Goal: Find contact information: Find contact information

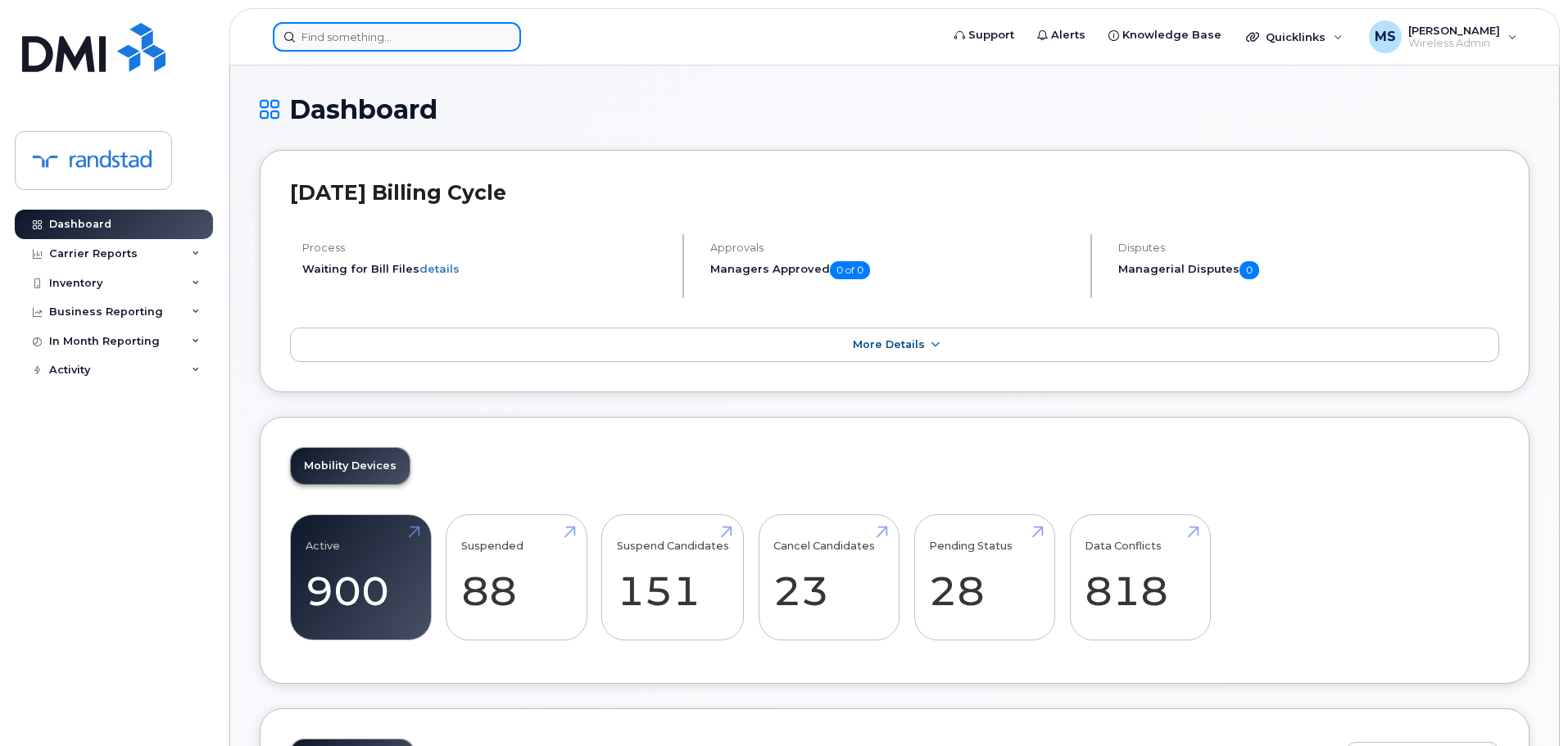
click at [315, 40] on input at bounding box center [397, 37] width 248 height 30
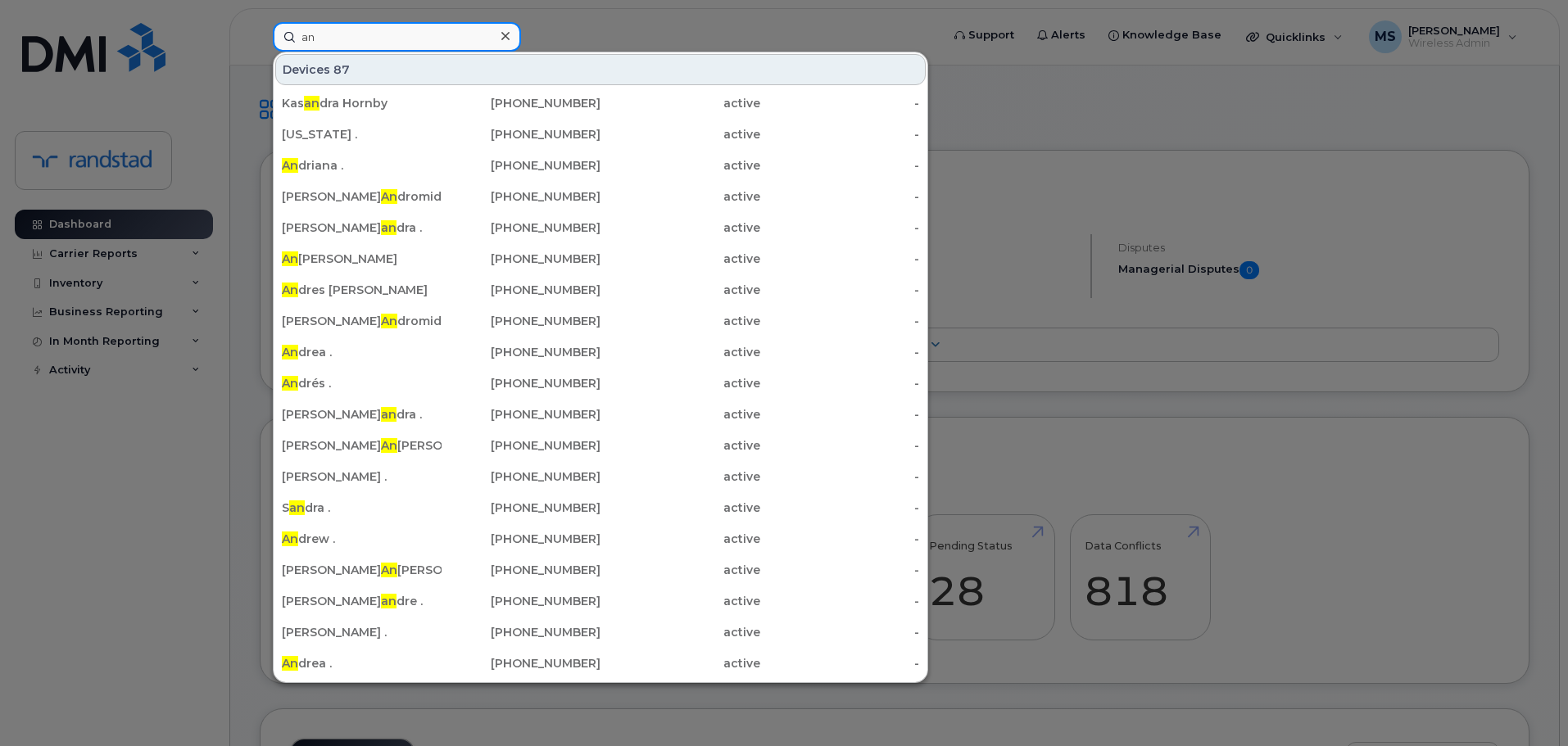
type input "a"
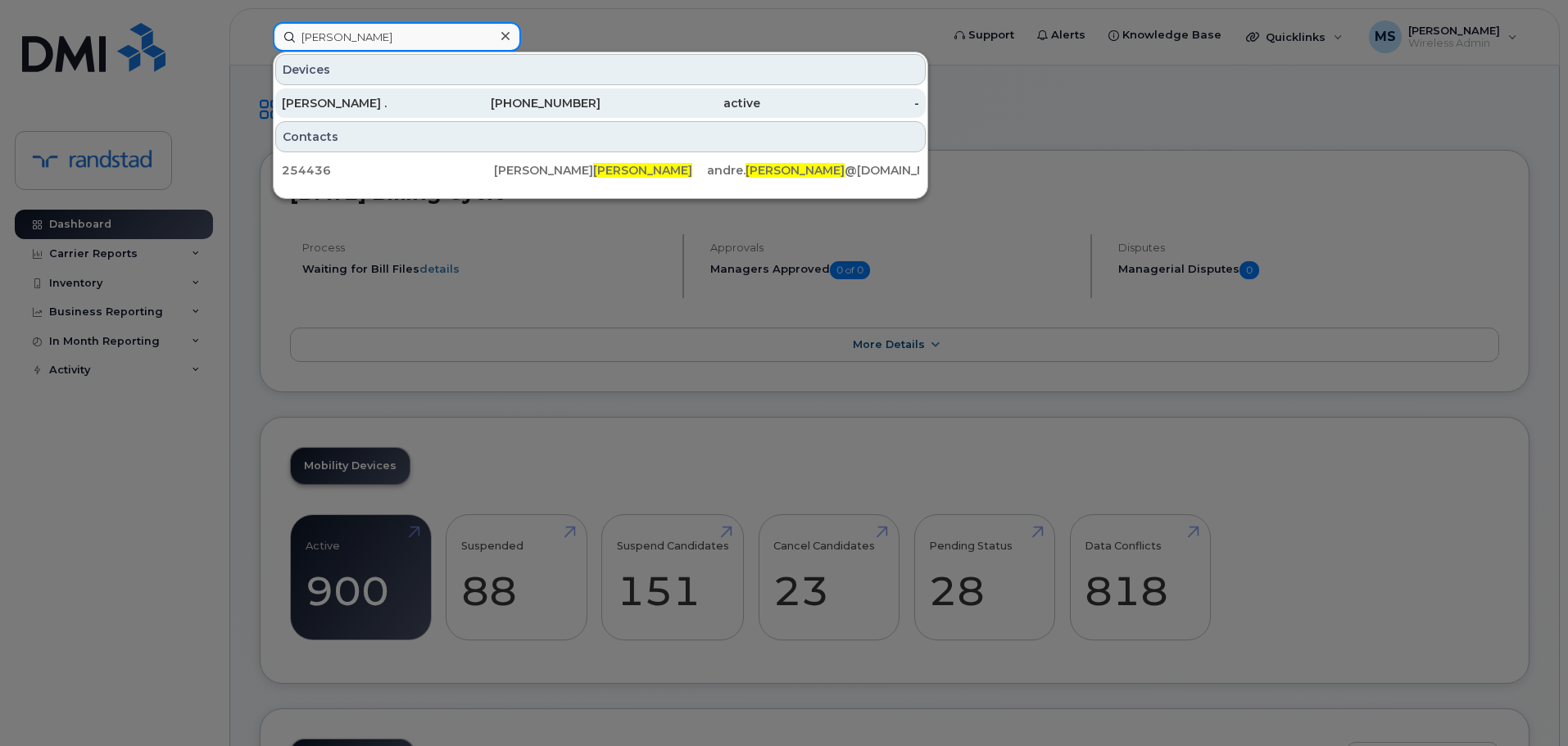
type input "perron"
click at [463, 99] on div "514-961-2797" at bounding box center [521, 103] width 160 height 17
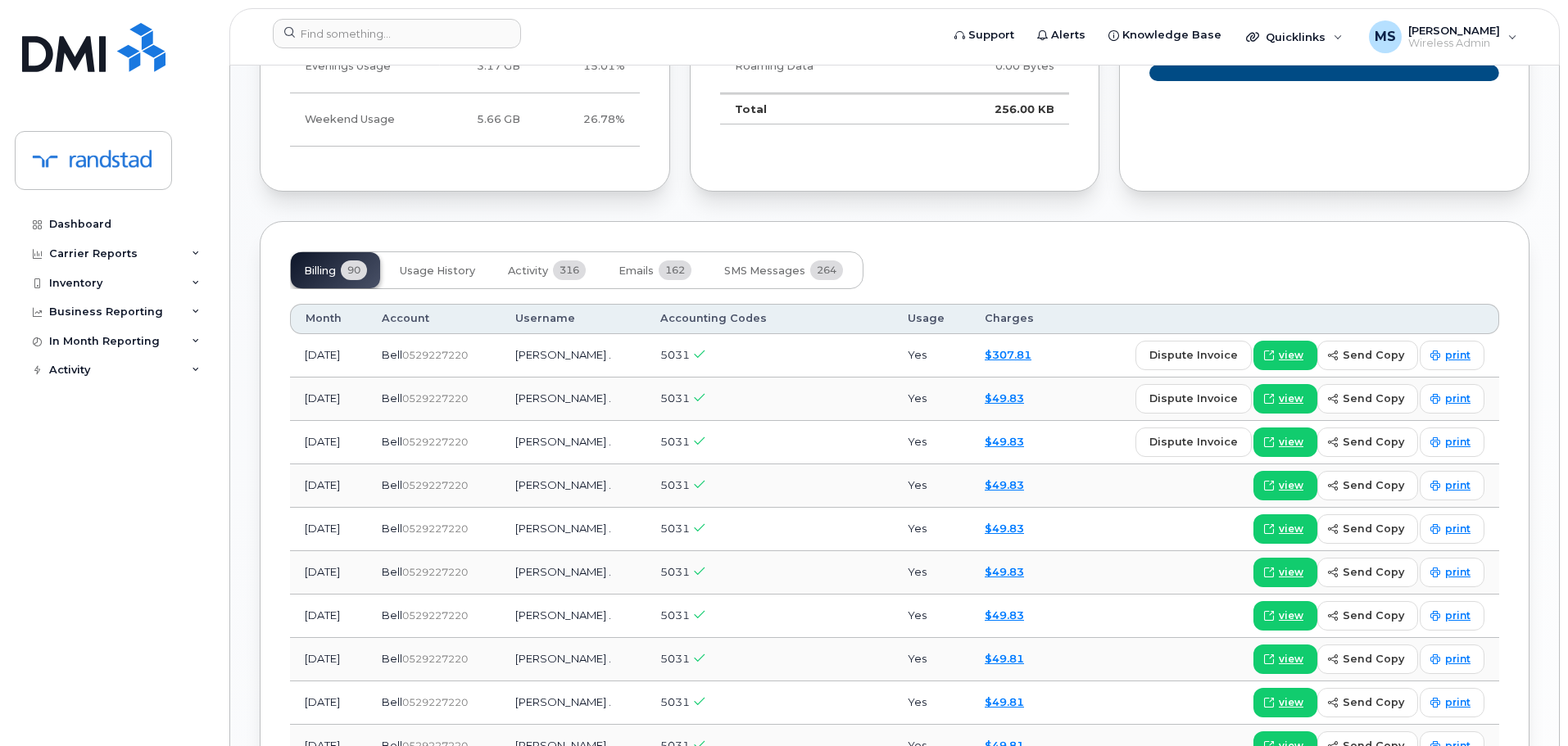
scroll to position [1064, 0]
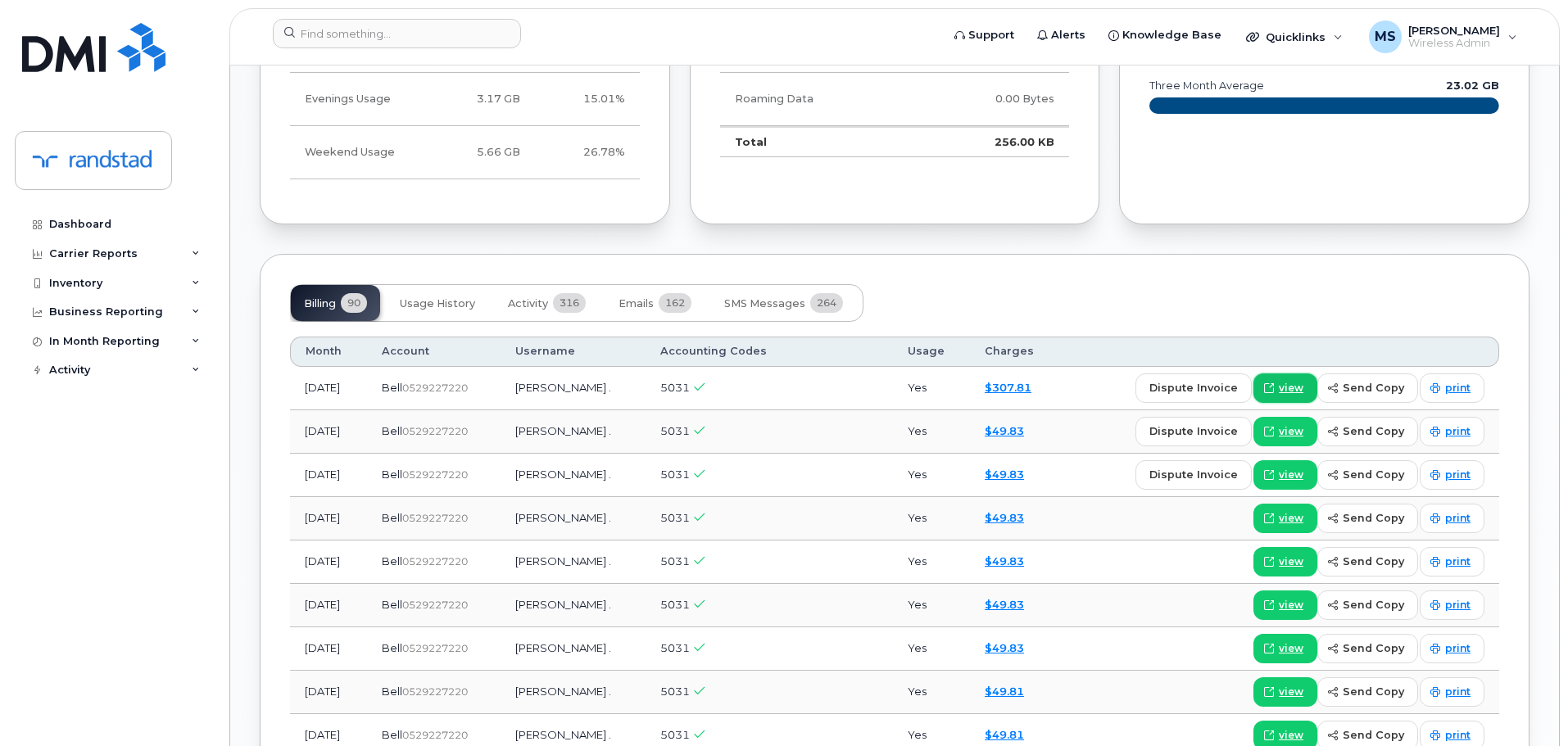
click at [1286, 391] on span "view" at bounding box center [1290, 388] width 25 height 15
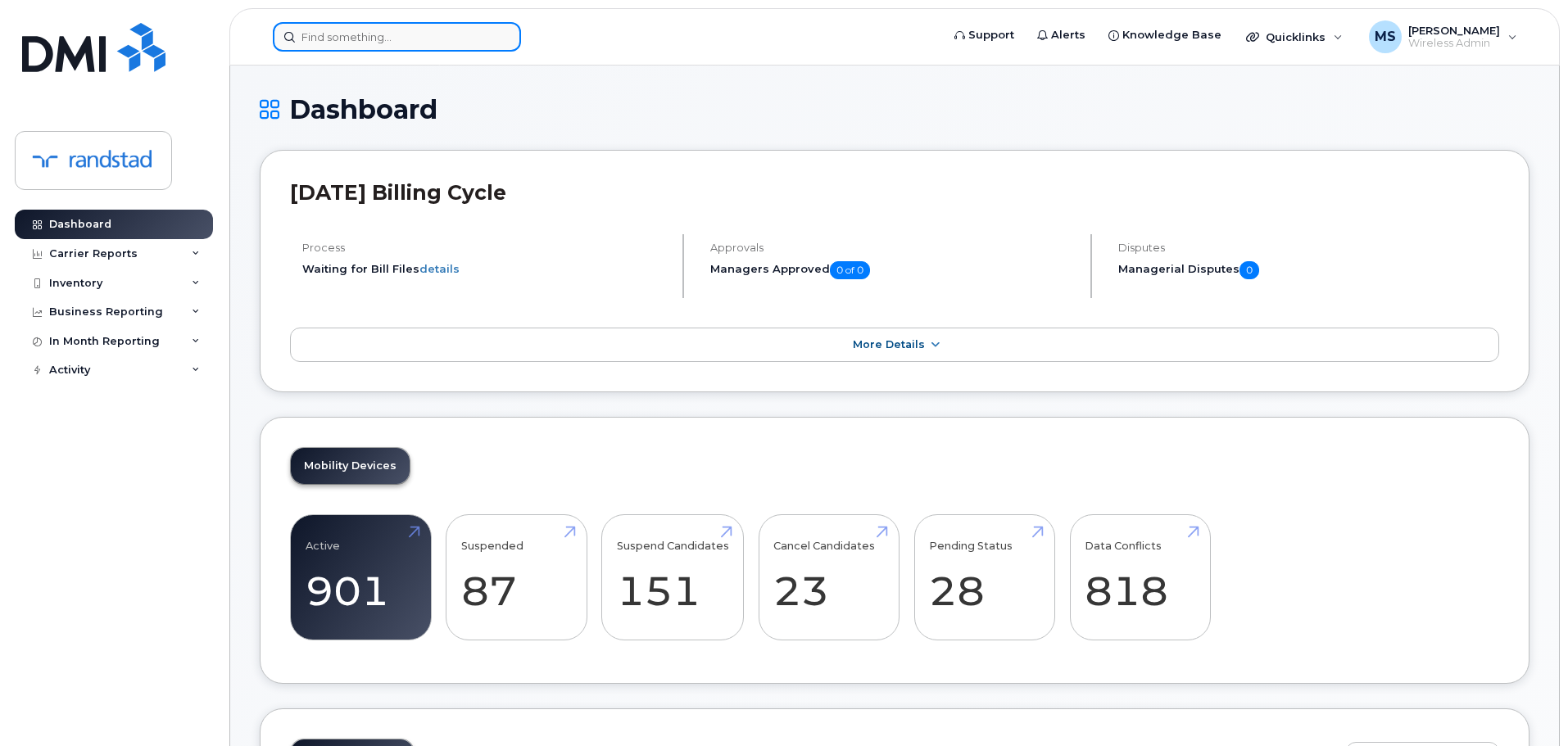
click at [485, 46] on input at bounding box center [397, 37] width 248 height 30
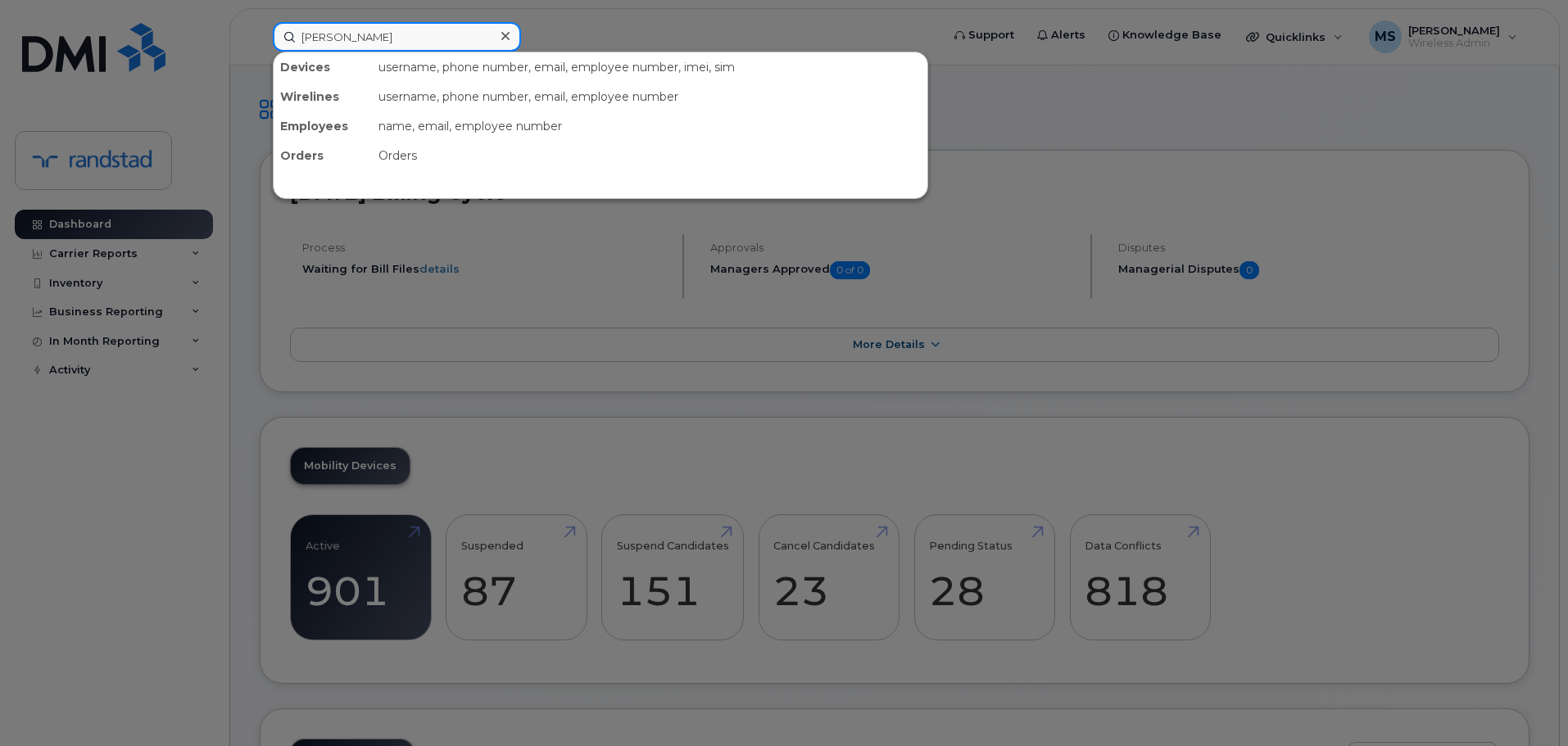
type input "cynthia"
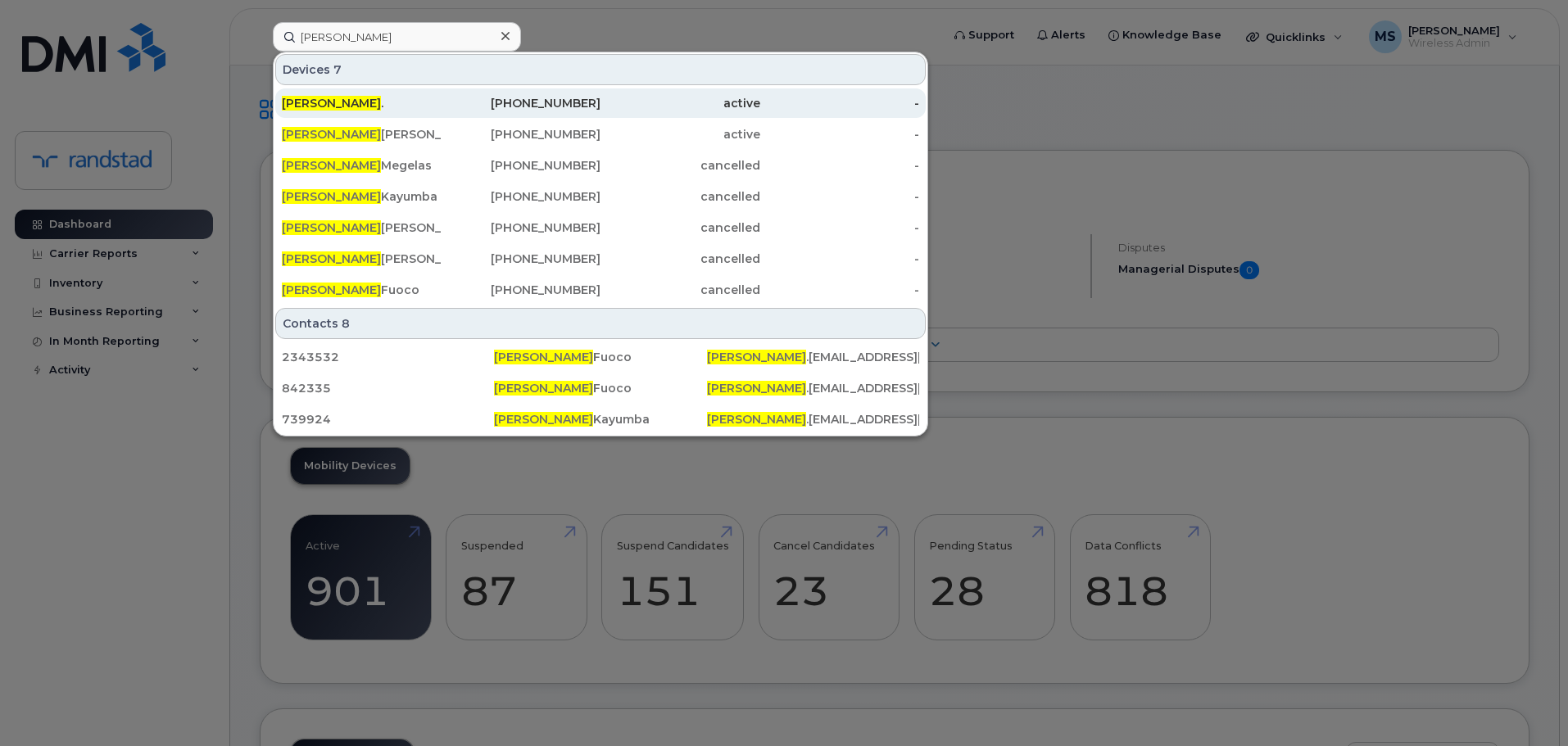
click at [387, 106] on div "Cynthia ." at bounding box center [361, 103] width 160 height 17
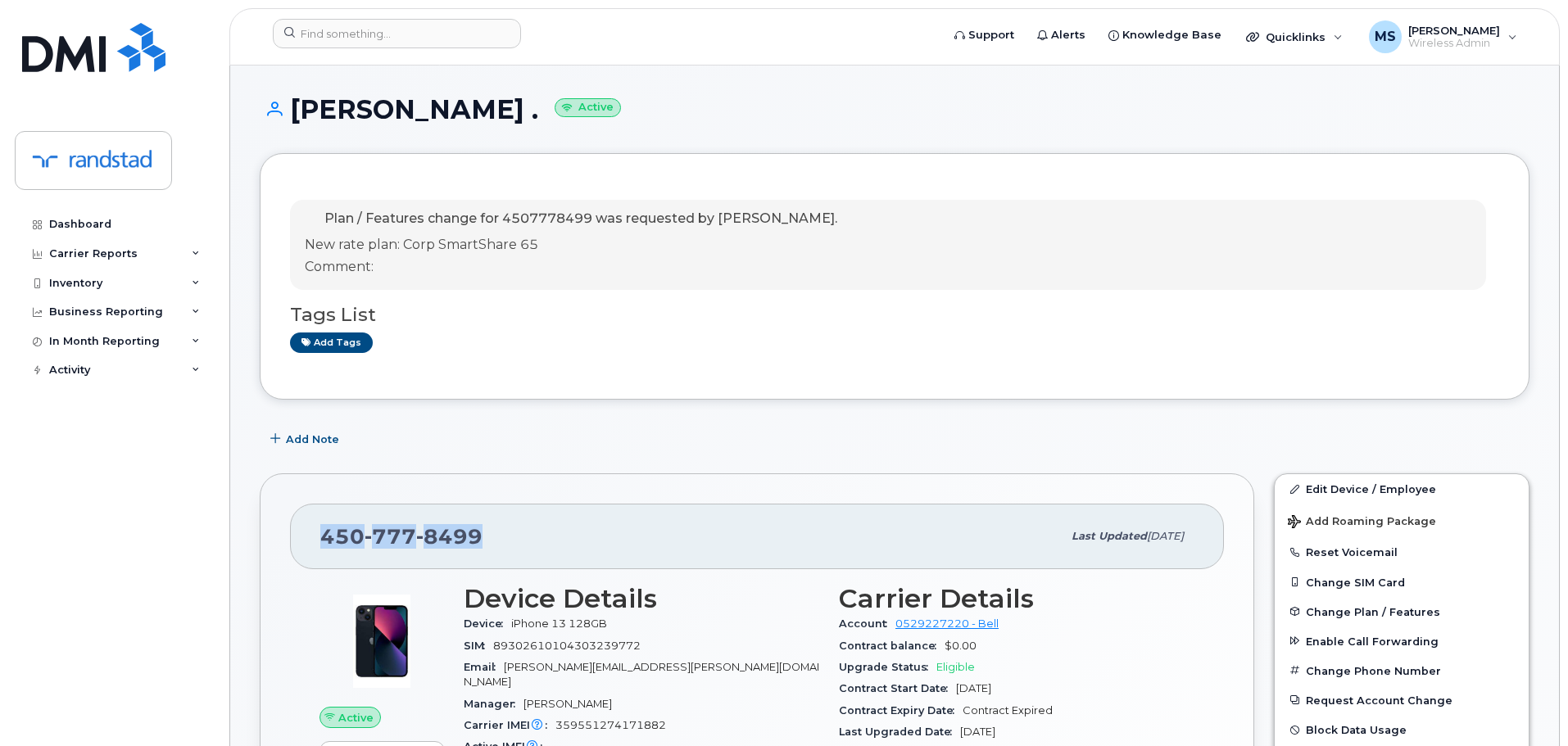
drag, startPoint x: 489, startPoint y: 537, endPoint x: 322, endPoint y: 535, distance: 167.0
click at [322, 535] on div "[PHONE_NUMBER]" at bounding box center [691, 536] width 741 height 35
copy span "[PHONE_NUMBER]"
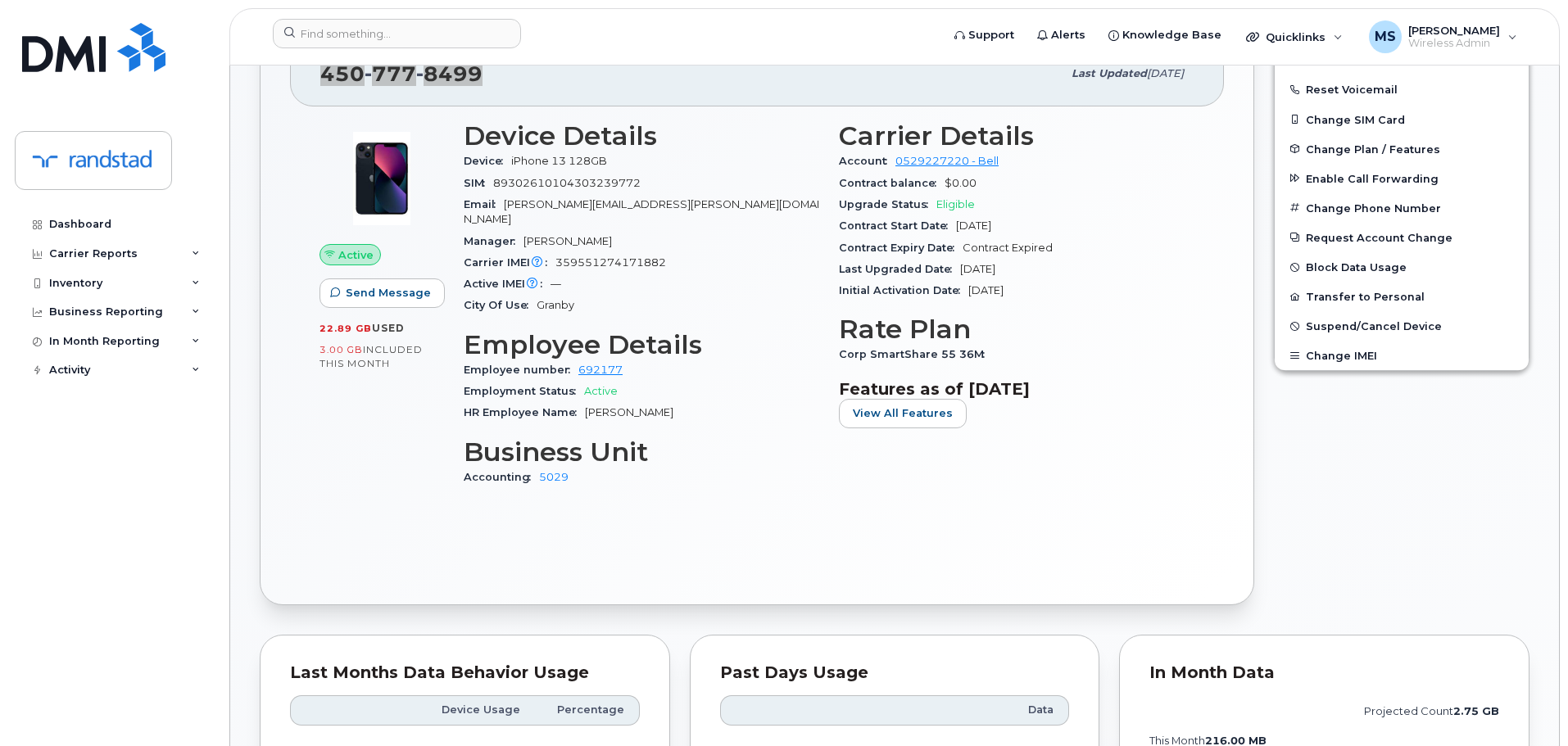
scroll to position [246, 0]
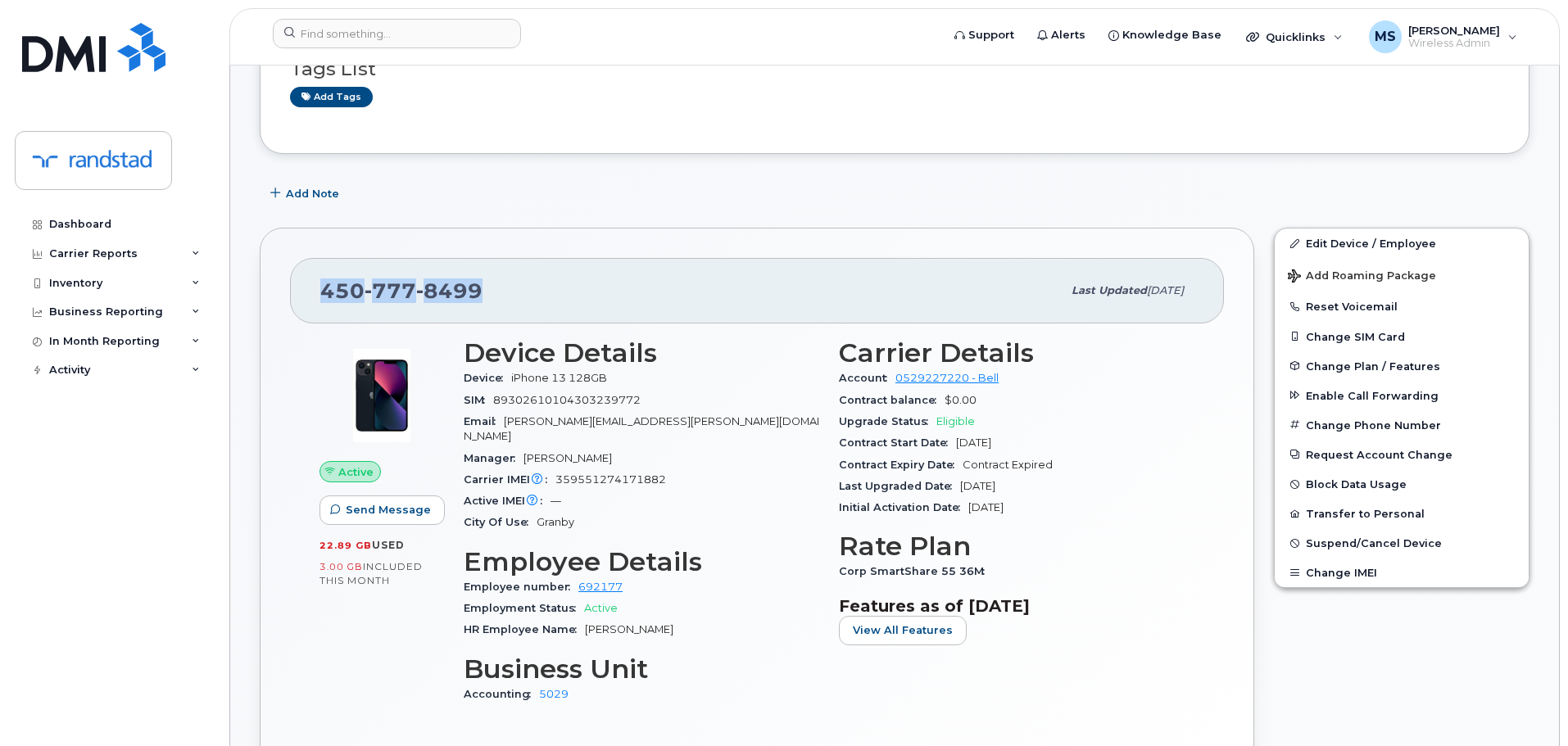
click at [503, 284] on div "[PHONE_NUMBER]" at bounding box center [691, 291] width 741 height 35
drag, startPoint x: 496, startPoint y: 290, endPoint x: 326, endPoint y: 287, distance: 170.0
click at [326, 287] on div "[PHONE_NUMBER]" at bounding box center [691, 291] width 741 height 35
copy span "[PHONE_NUMBER]"
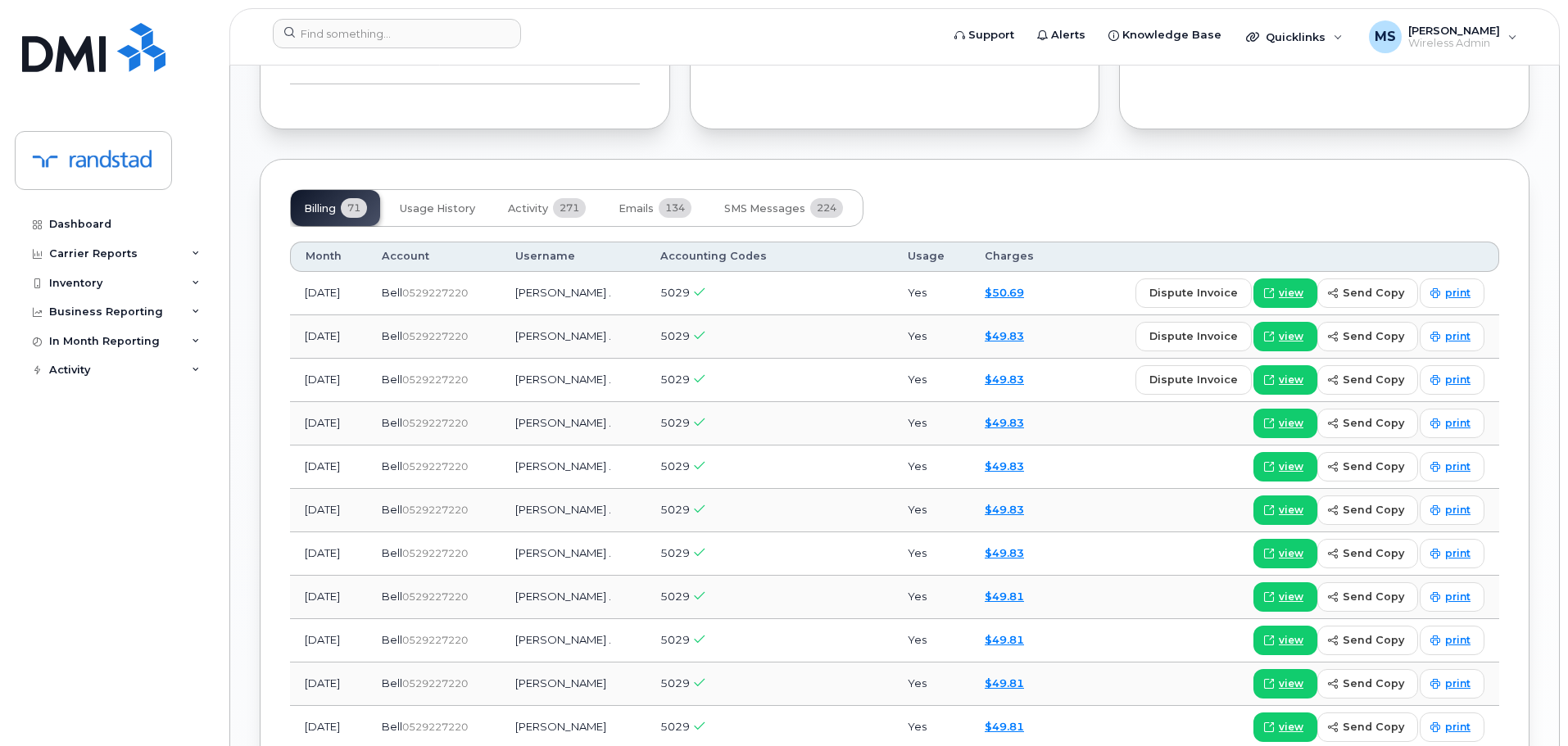
scroll to position [1228, 0]
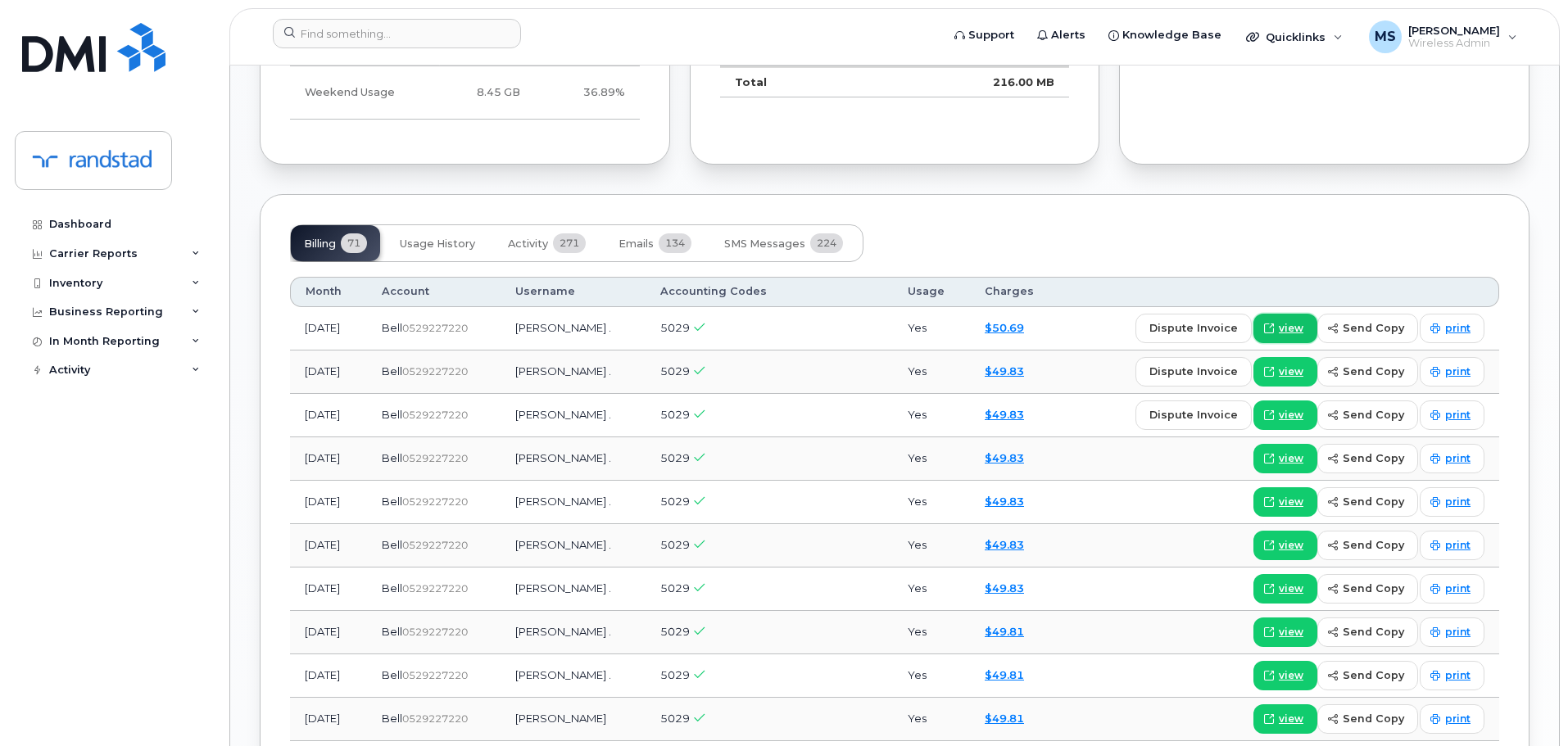
click at [1293, 321] on span "view" at bounding box center [1290, 328] width 25 height 15
click at [531, 237] on span "Activity" at bounding box center [528, 243] width 40 height 13
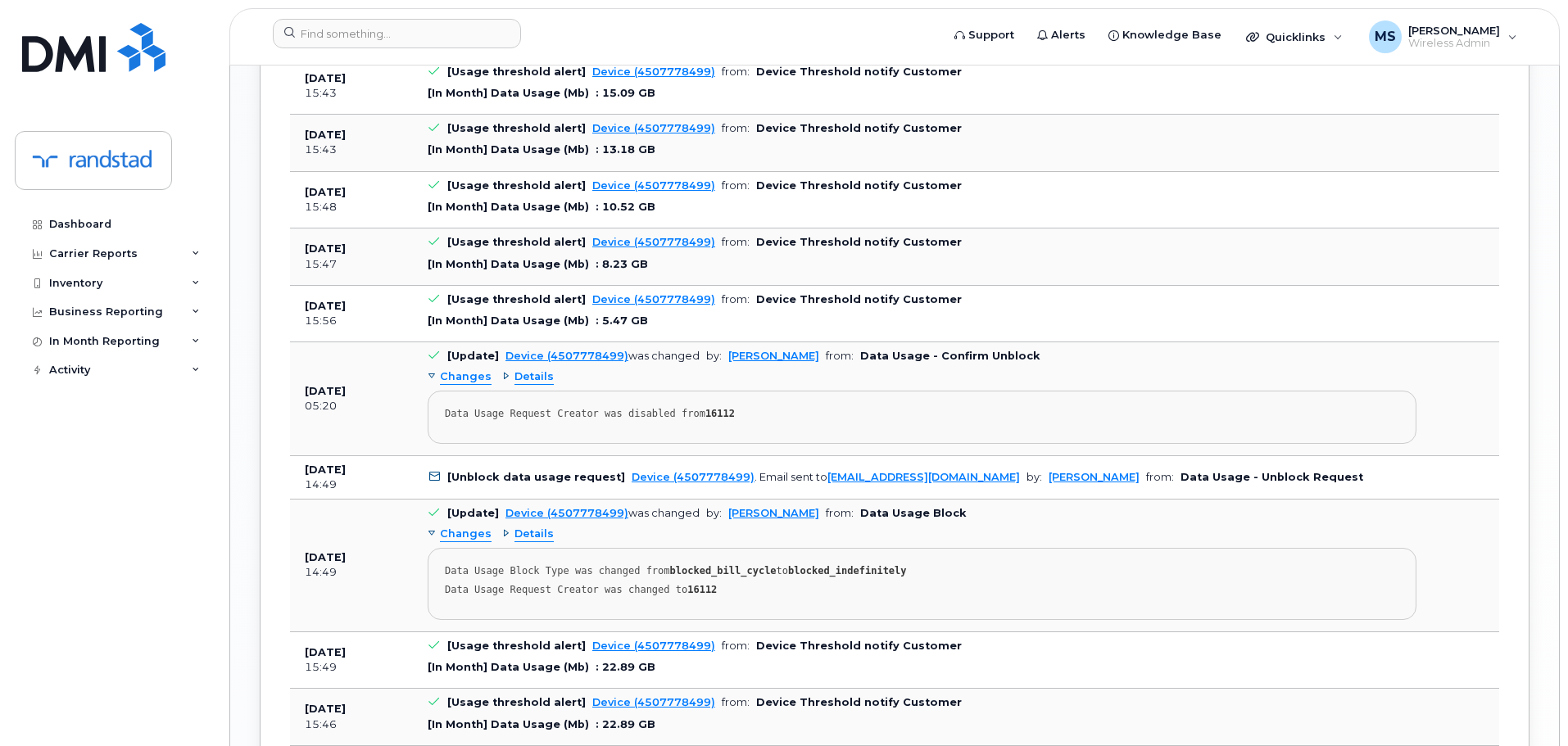
scroll to position [1965, 0]
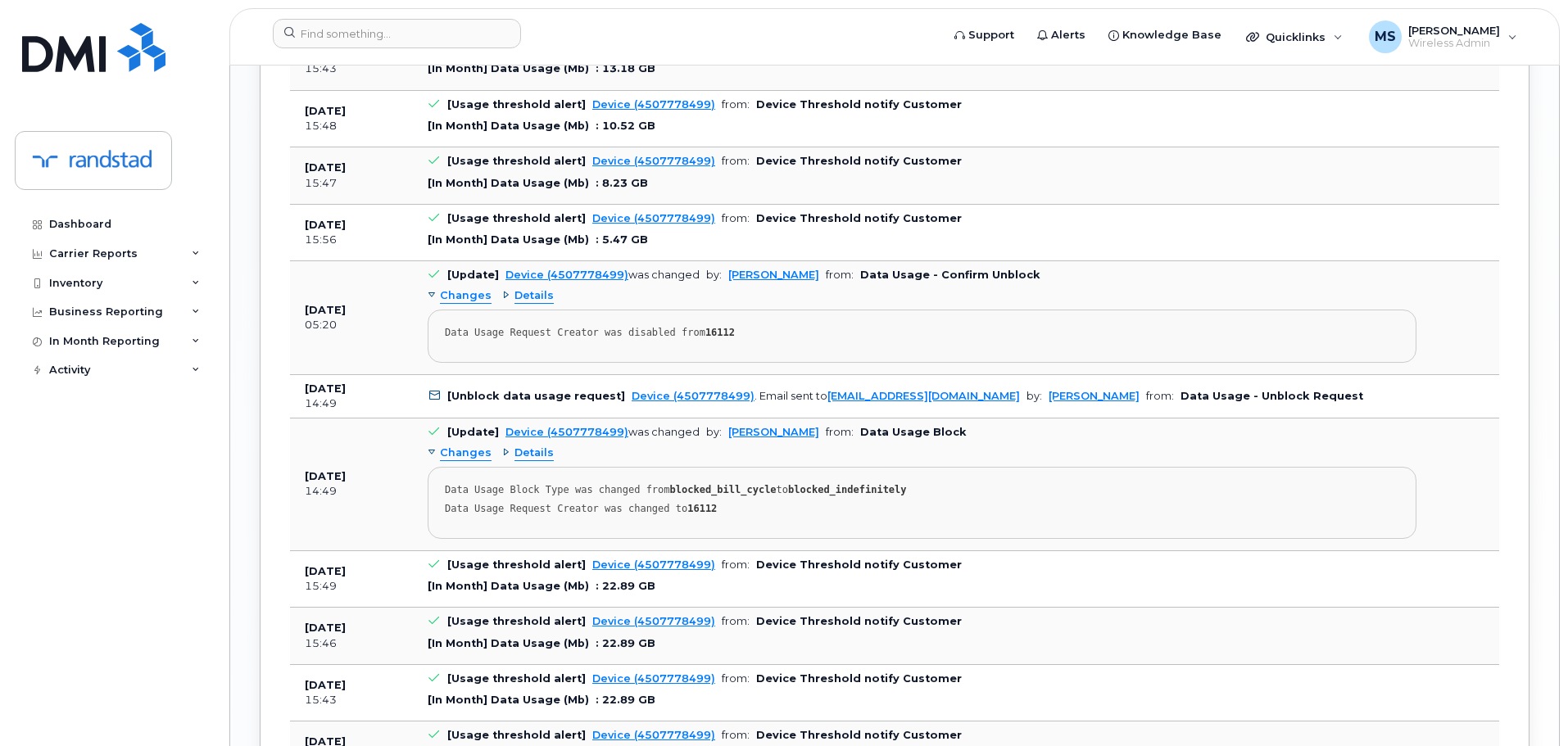
click at [430, 389] on span at bounding box center [434, 395] width 13 height 13
click at [430, 391] on icon at bounding box center [434, 396] width 11 height 11
click at [1048, 390] on link "[PERSON_NAME]" at bounding box center [1094, 396] width 91 height 12
click at [752, 269] on link "[PERSON_NAME]" at bounding box center [774, 275] width 91 height 12
